Goal: Find specific page/section: Find specific page/section

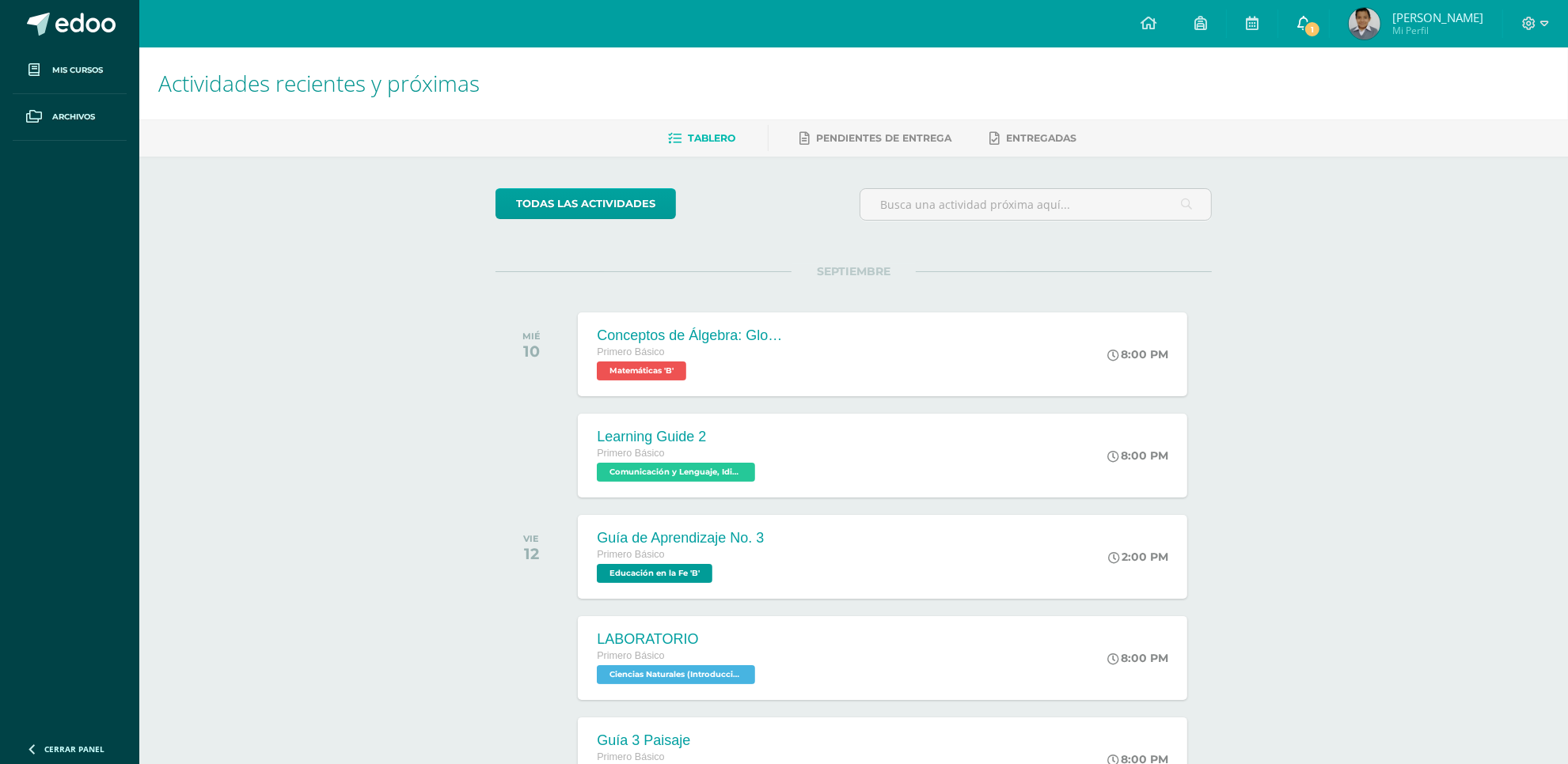
click at [1303, 26] on link "1" at bounding box center [1304, 24] width 51 height 48
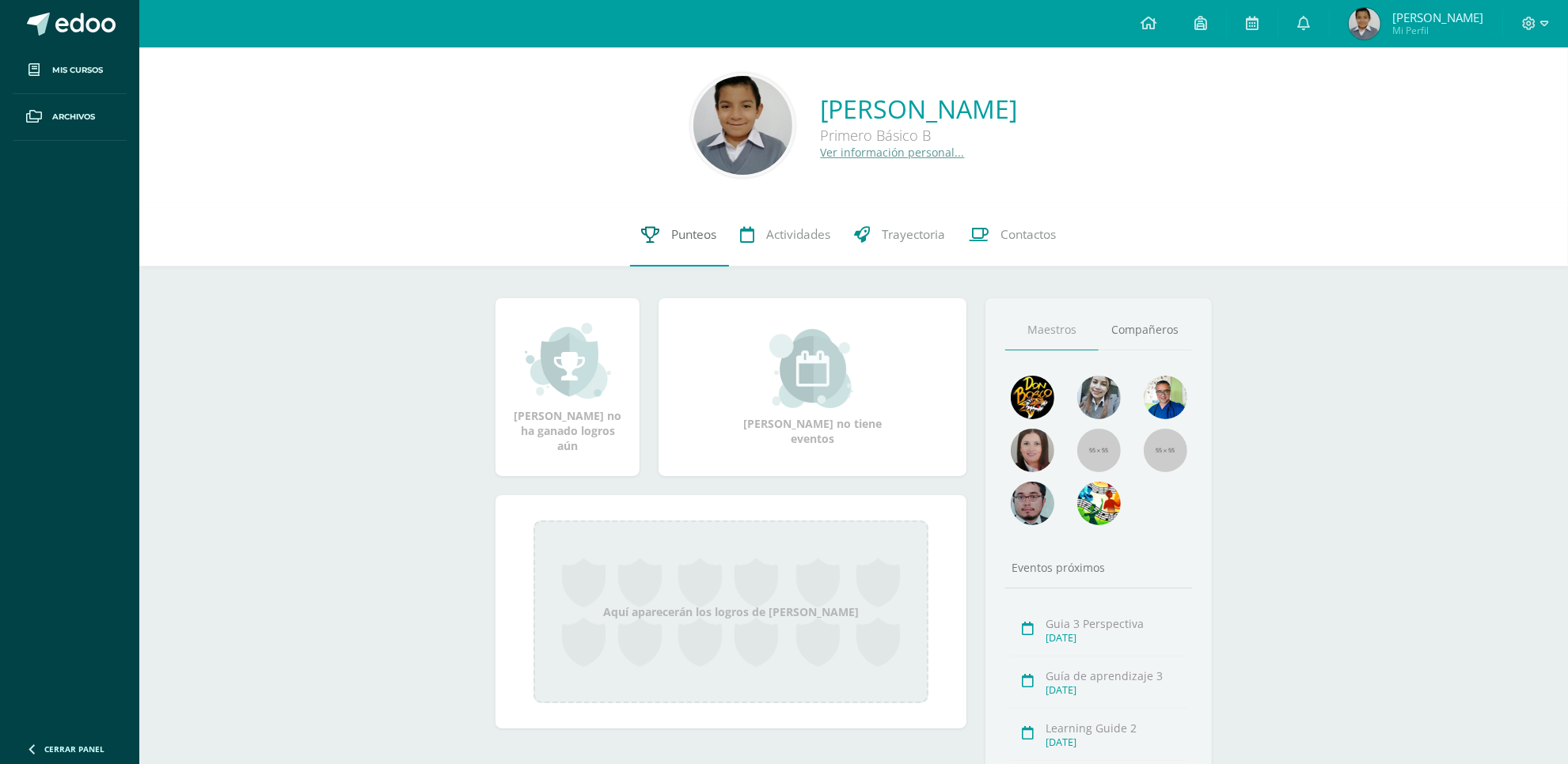
click at [682, 247] on link "Punteos" at bounding box center [679, 234] width 99 height 63
